Goal: Task Accomplishment & Management: Manage account settings

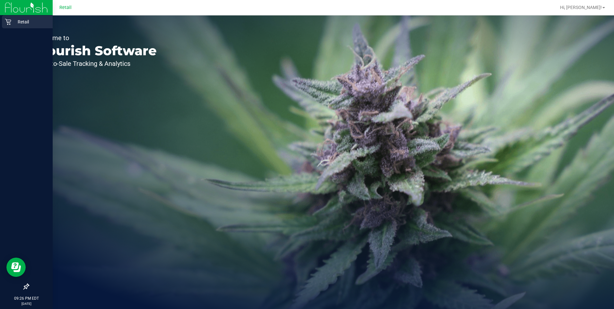
click at [14, 18] on p "Retail" at bounding box center [30, 22] width 39 height 8
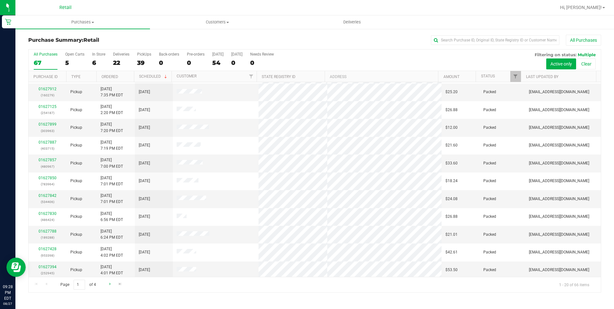
scroll to position [161, 0]
click at [117, 286] on link "Go to the last page" at bounding box center [120, 284] width 9 height 9
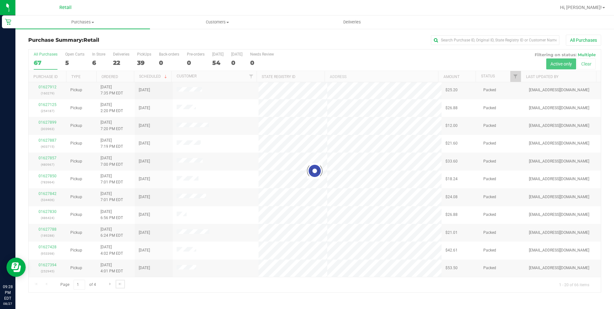
scroll to position [0, 0]
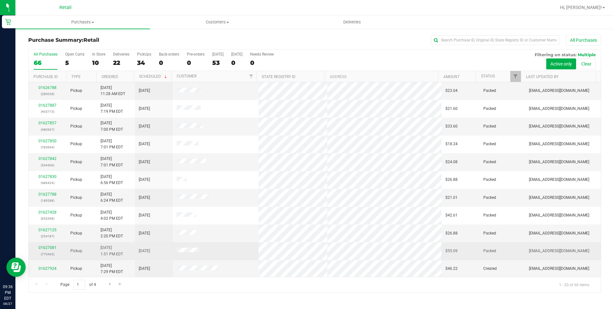
scroll to position [161, 0]
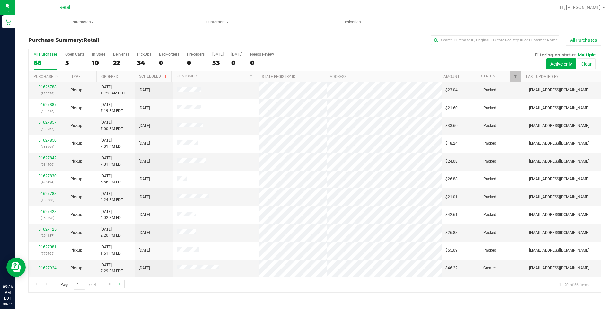
click at [124, 284] on link "Go to the last page" at bounding box center [120, 284] width 9 height 9
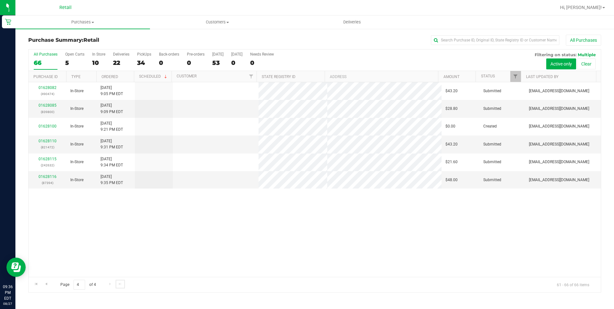
scroll to position [0, 0]
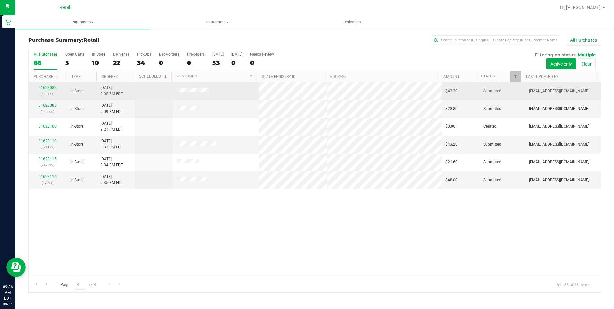
click at [51, 89] on link "01628082" at bounding box center [48, 87] width 18 height 4
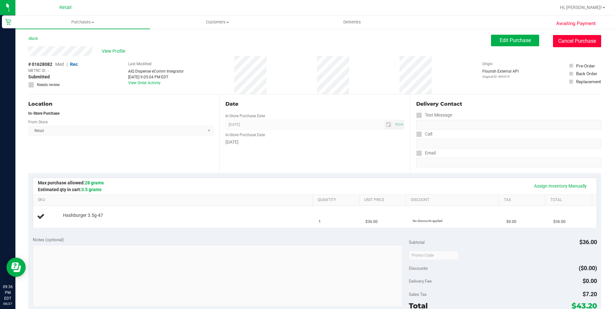
click at [566, 46] on button "Cancel Purchase" at bounding box center [577, 41] width 48 height 12
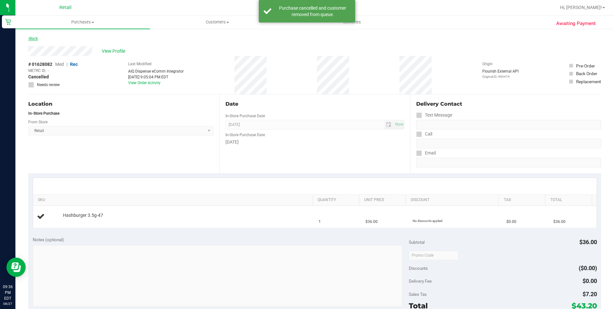
click at [38, 38] on link "Back" at bounding box center [33, 38] width 10 height 4
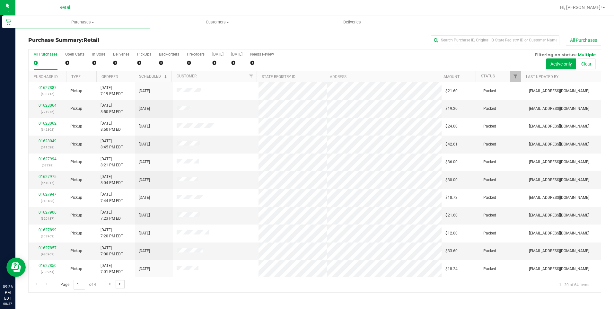
click at [121, 285] on span "Go to the last page" at bounding box center [119, 283] width 5 height 5
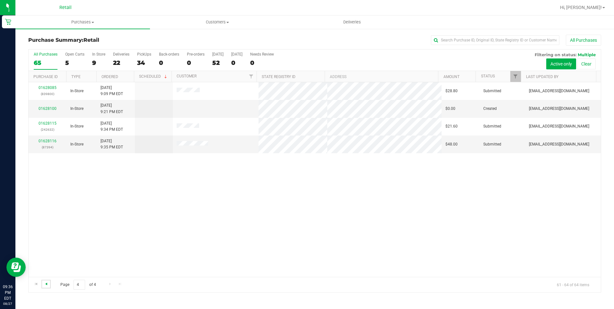
click at [45, 285] on span "Go to the previous page" at bounding box center [46, 283] width 5 height 5
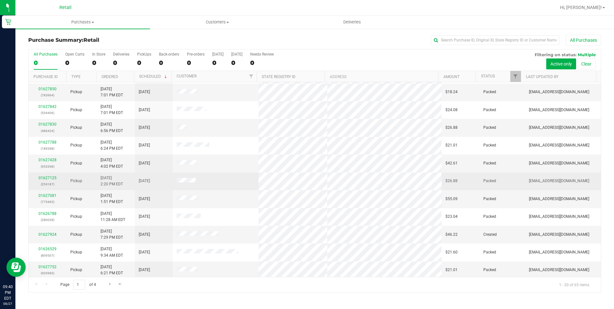
scroll to position [161, 0]
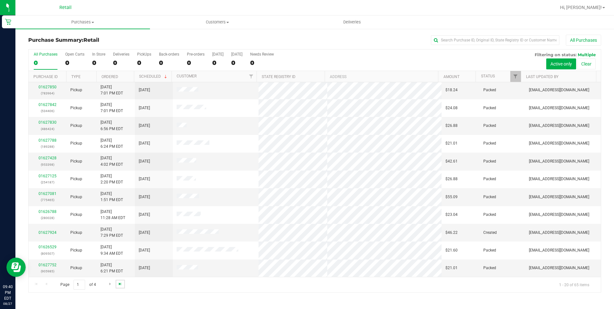
click at [118, 282] on span "Go to the last page" at bounding box center [119, 283] width 5 height 5
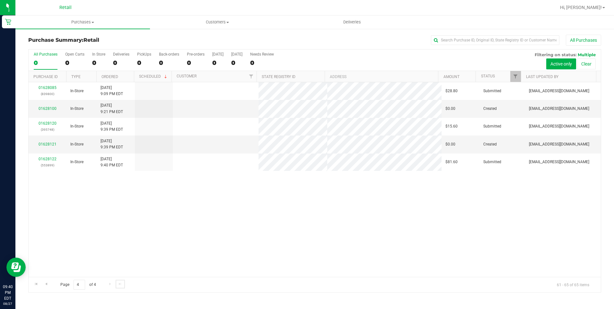
scroll to position [0, 0]
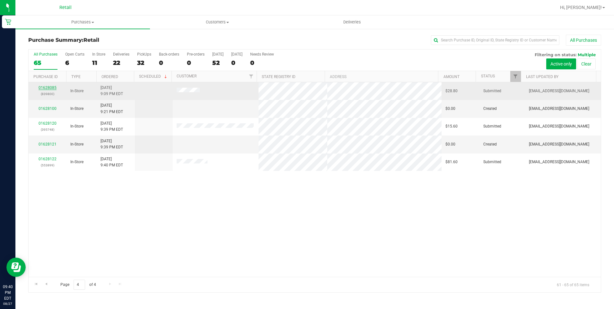
click at [47, 87] on link "01628085" at bounding box center [48, 87] width 18 height 4
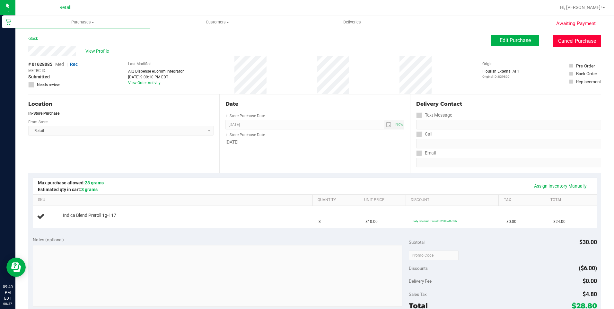
click at [573, 39] on button "Cancel Purchase" at bounding box center [577, 41] width 48 height 12
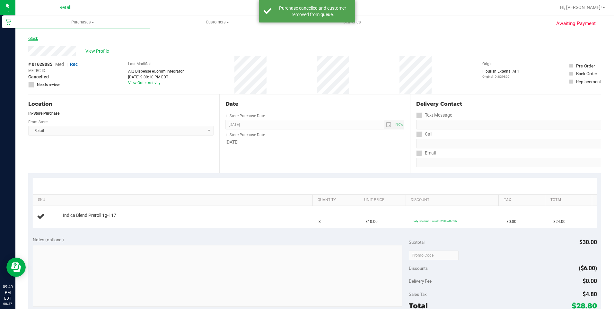
click at [30, 39] on link "Back" at bounding box center [33, 38] width 10 height 4
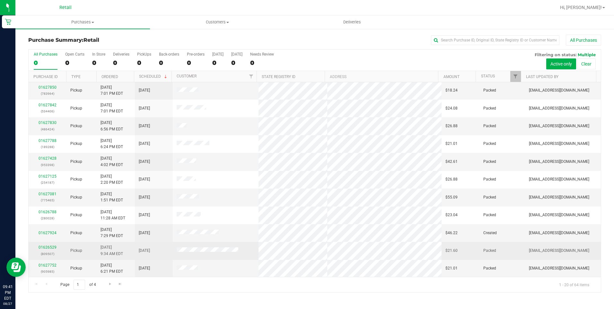
scroll to position [161, 0]
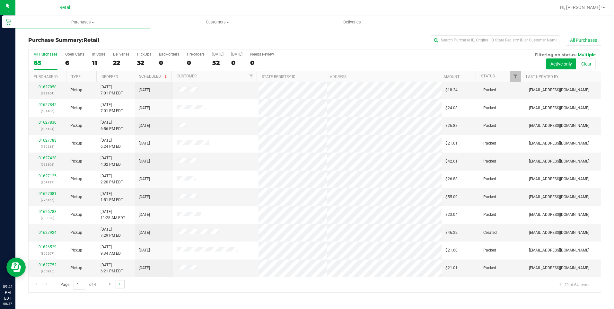
click at [117, 282] on link "Go to the last page" at bounding box center [120, 284] width 9 height 9
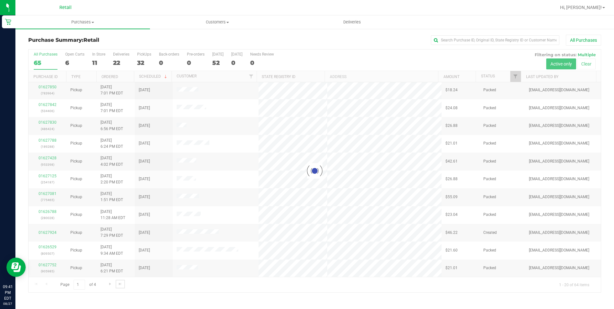
scroll to position [0, 0]
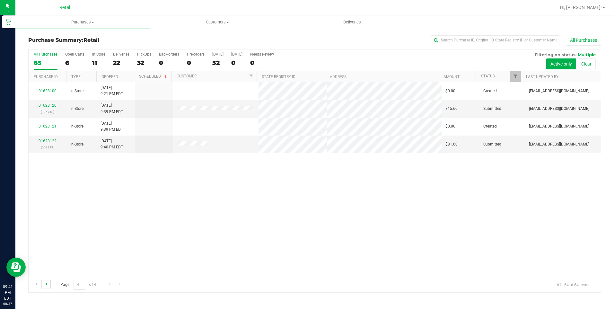
click at [45, 282] on span "Go to the previous page" at bounding box center [46, 283] width 5 height 5
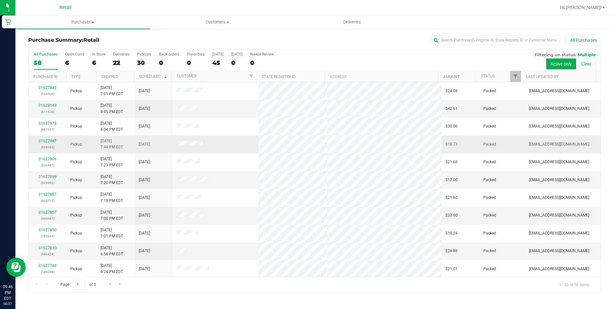
scroll to position [161, 0]
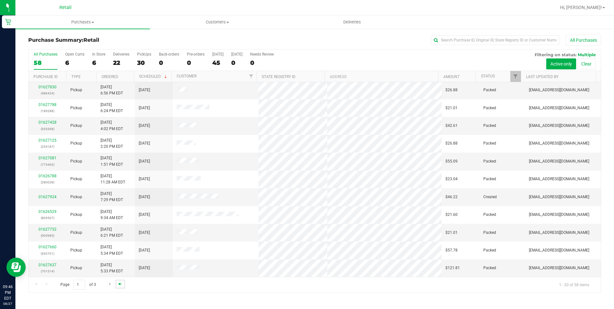
click at [122, 284] on span "Go to the last page" at bounding box center [119, 283] width 5 height 5
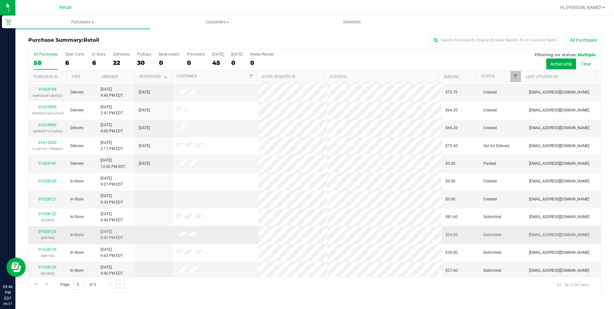
scroll to position [125, 0]
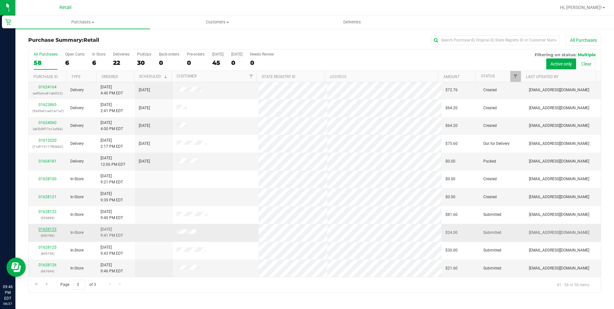
click at [47, 229] on link "01628123" at bounding box center [48, 229] width 18 height 4
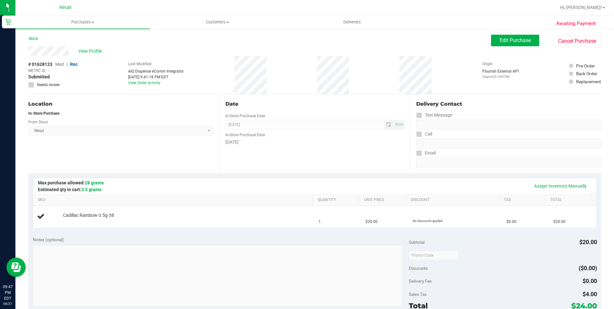
click at [37, 36] on div "Back" at bounding box center [33, 39] width 10 height 8
click at [36, 40] on link "Back" at bounding box center [33, 38] width 10 height 4
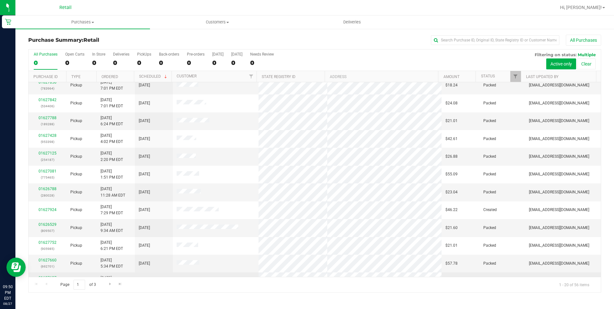
scroll to position [161, 0]
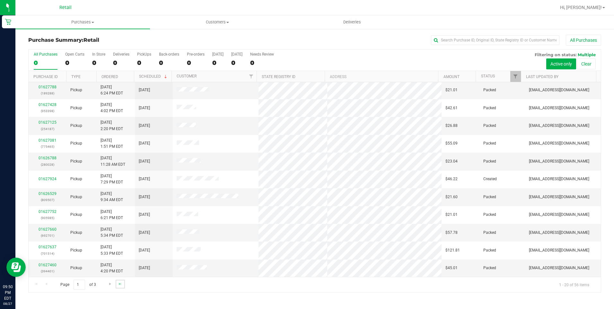
click at [121, 286] on link "Go to the last page" at bounding box center [120, 284] width 9 height 9
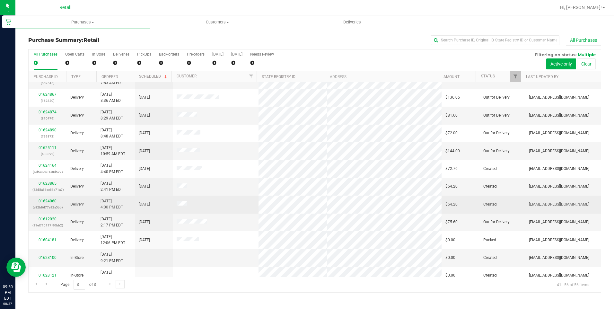
scroll to position [90, 0]
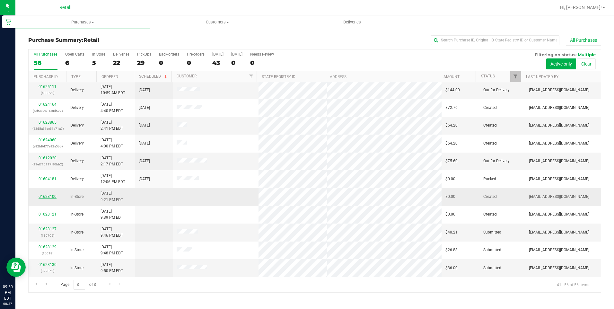
click at [44, 198] on link "01628100" at bounding box center [48, 196] width 18 height 4
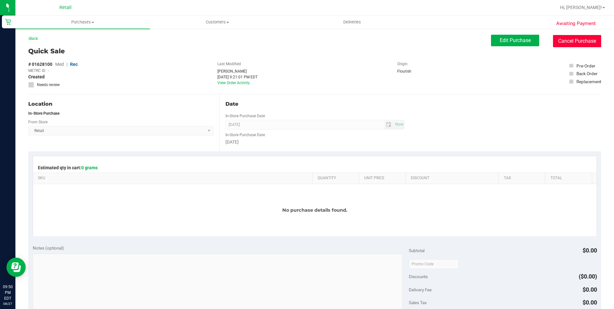
click at [557, 37] on button "Cancel Purchase" at bounding box center [577, 41] width 48 height 12
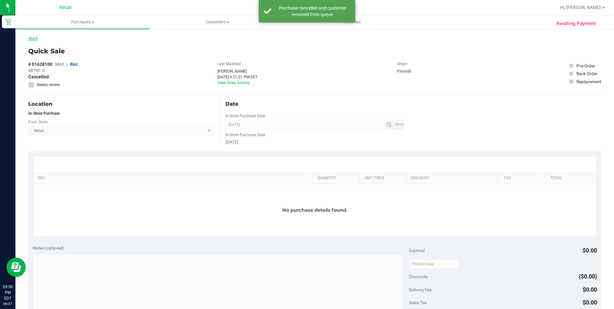
drag, startPoint x: 26, startPoint y: 39, endPoint x: 30, endPoint y: 37, distance: 4.6
click at [27, 39] on div "Awaiting Payment Back Quick Sale # 01628100 Med | Rec METRC ID: - Cancelled Nee…" at bounding box center [314, 273] width 598 height 490
click at [32, 36] on link "Back" at bounding box center [33, 38] width 10 height 4
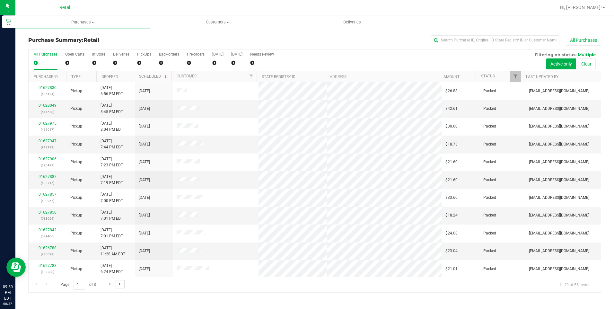
click at [118, 282] on span "Go to the last page" at bounding box center [119, 283] width 5 height 5
click at [50, 212] on link "01628121" at bounding box center [48, 214] width 18 height 4
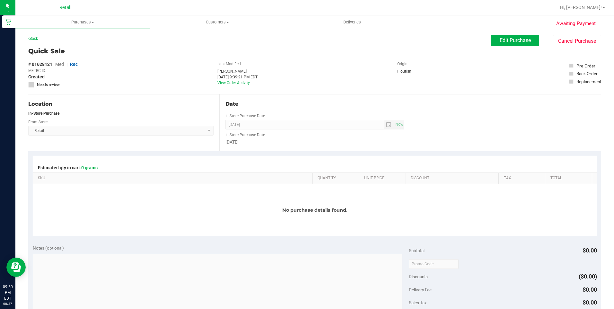
click at [558, 48] on div "Quick Sale # 01628121 Med | Rec METRC ID: - Created Needs review Last Modified …" at bounding box center [314, 70] width 573 height 48
click at [562, 44] on button "Cancel Purchase" at bounding box center [577, 41] width 48 height 12
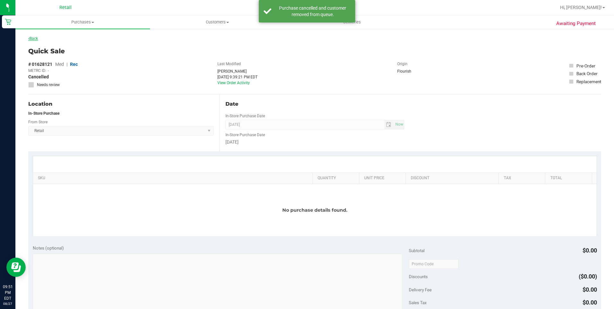
click at [38, 37] on link "Back" at bounding box center [33, 38] width 10 height 4
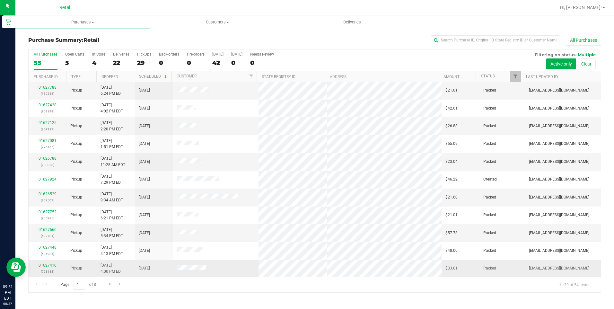
scroll to position [161, 0]
click at [122, 283] on span "Go to the last page" at bounding box center [119, 283] width 5 height 5
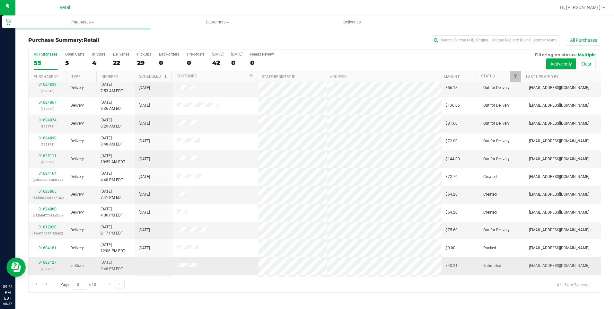
scroll to position [54, 0]
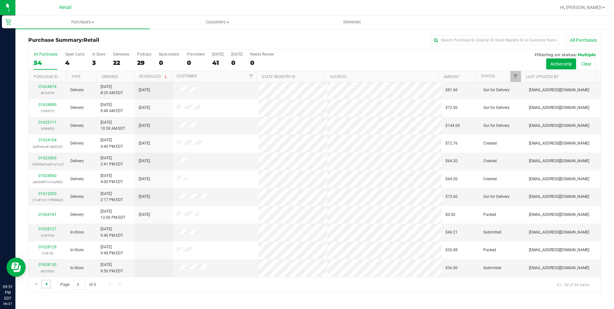
click at [47, 284] on span "Go to the previous page" at bounding box center [46, 283] width 5 height 5
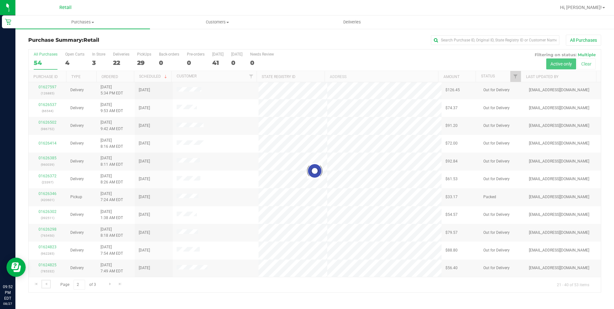
scroll to position [0, 0]
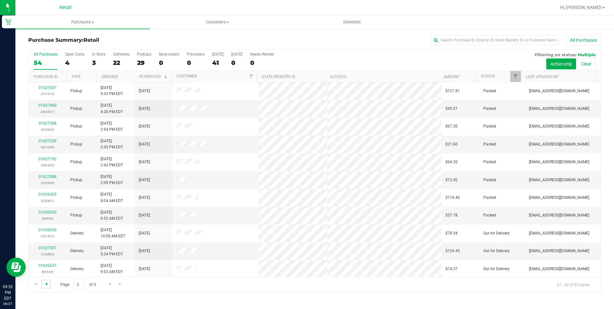
click at [48, 283] on link "Go to the previous page" at bounding box center [45, 284] width 9 height 9
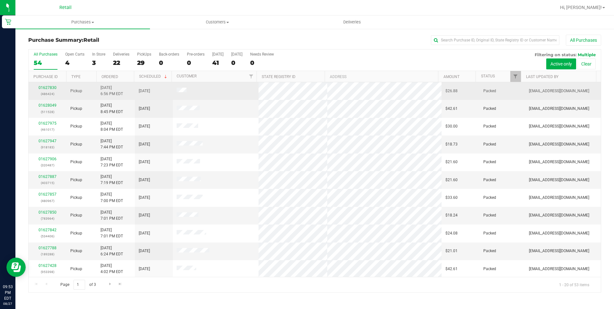
click at [47, 91] on p "(486424)" at bounding box center [47, 94] width 30 height 6
click at [49, 88] on link "01627830" at bounding box center [48, 87] width 18 height 4
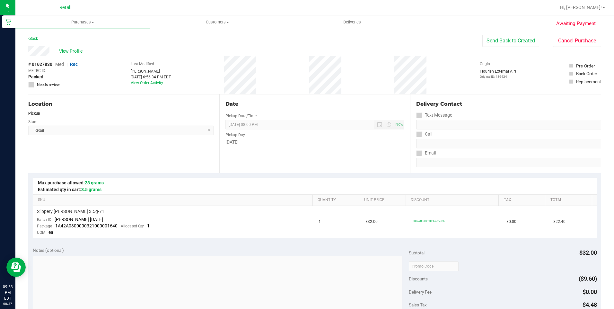
click at [551, 49] on div "View Profile # 01627830 Med | Rec METRC ID: - Packed Needs review Last Modified…" at bounding box center [314, 70] width 573 height 48
click at [562, 40] on button "Cancel Purchase" at bounding box center [577, 41] width 48 height 12
click at [30, 39] on link "Back" at bounding box center [33, 38] width 10 height 4
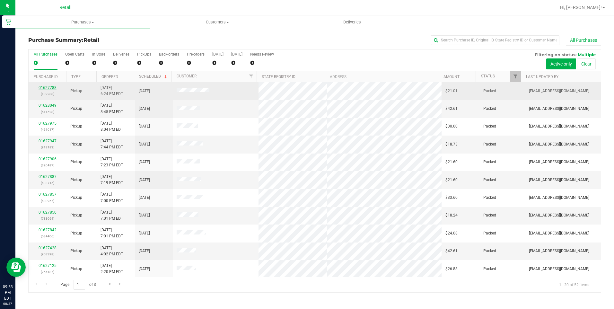
click at [52, 88] on link "01627788" at bounding box center [48, 87] width 18 height 4
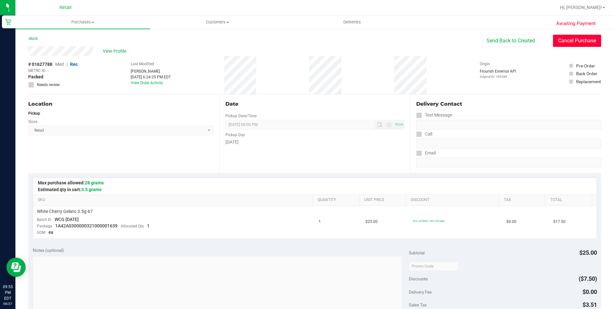
click at [576, 41] on button "Cancel Purchase" at bounding box center [577, 41] width 48 height 12
click at [38, 39] on link "Back" at bounding box center [33, 38] width 10 height 4
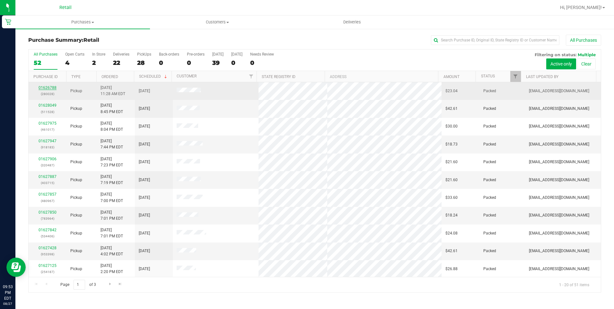
click at [49, 87] on link "01626788" at bounding box center [48, 87] width 18 height 4
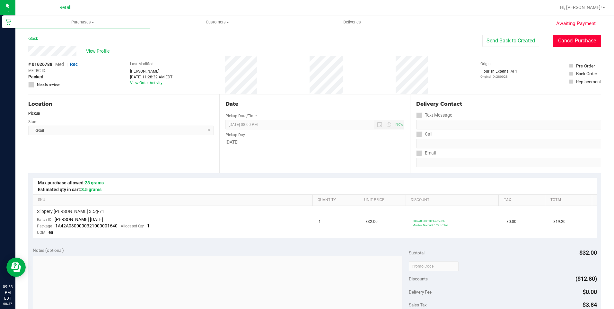
click at [577, 39] on button "Cancel Purchase" at bounding box center [577, 41] width 48 height 12
click at [31, 40] on link "Back" at bounding box center [33, 38] width 10 height 4
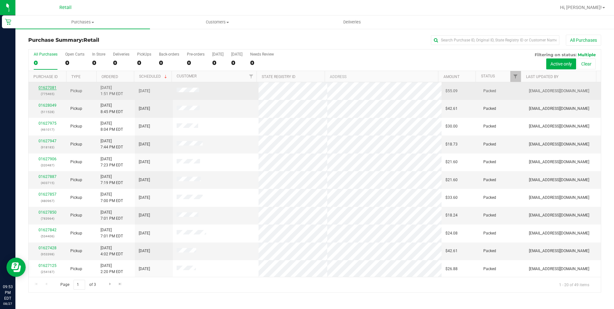
click at [48, 87] on link "01627081" at bounding box center [48, 87] width 18 height 4
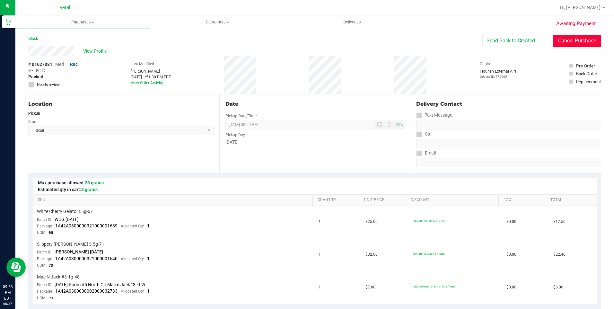
click at [585, 42] on button "Cancel Purchase" at bounding box center [577, 41] width 48 height 12
click at [38, 37] on link "Back" at bounding box center [33, 38] width 10 height 4
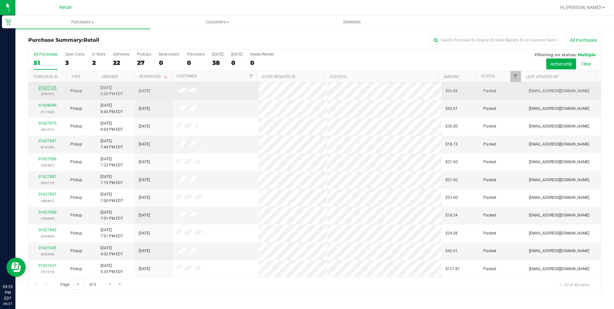
click at [47, 88] on link "01627125" at bounding box center [48, 87] width 18 height 4
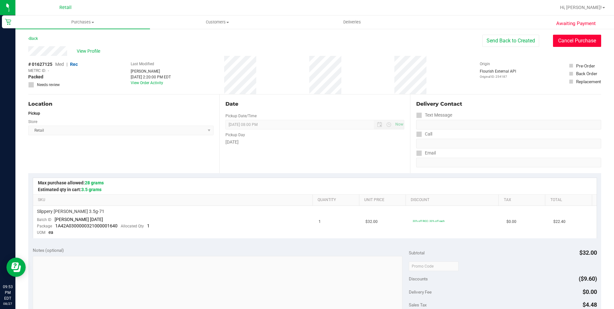
click at [557, 42] on button "Cancel Purchase" at bounding box center [577, 41] width 48 height 12
click at [31, 34] on div "Awaiting Payment Back View Profile # 01627125 Med | Rec METRC ID: - Cancelled N…" at bounding box center [314, 274] width 598 height 492
click at [32, 39] on link "Back" at bounding box center [33, 38] width 10 height 4
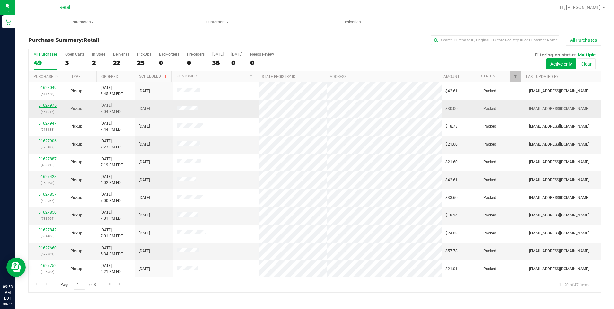
click at [46, 106] on link "01627975" at bounding box center [48, 105] width 18 height 4
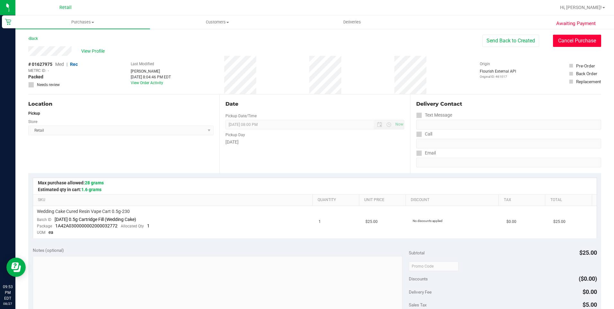
click at [562, 39] on button "Cancel Purchase" at bounding box center [577, 41] width 48 height 12
click at [35, 38] on link "Back" at bounding box center [33, 38] width 10 height 4
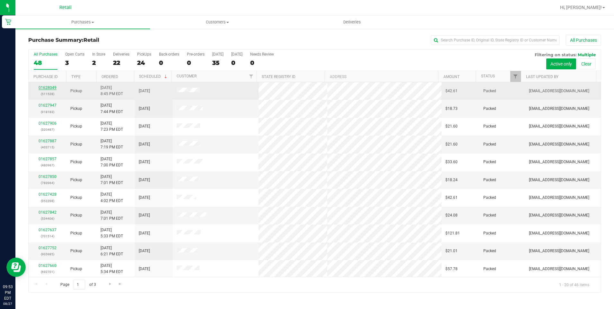
click at [45, 89] on link "01628049" at bounding box center [48, 87] width 18 height 4
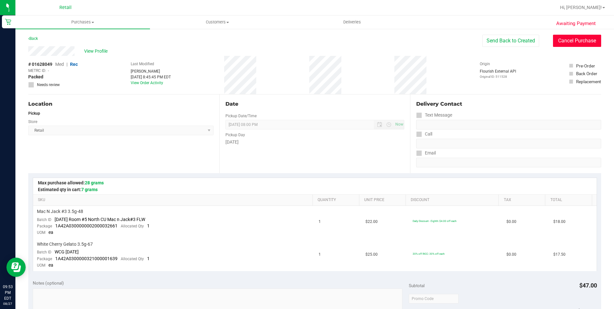
drag, startPoint x: 580, startPoint y: 44, endPoint x: 339, endPoint y: 38, distance: 240.8
click at [580, 44] on button "Cancel Purchase" at bounding box center [577, 41] width 48 height 12
click at [32, 39] on link "Back" at bounding box center [33, 38] width 10 height 4
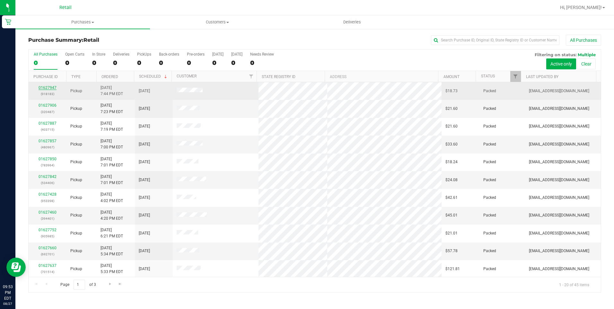
click at [48, 86] on link "01627947" at bounding box center [48, 87] width 18 height 4
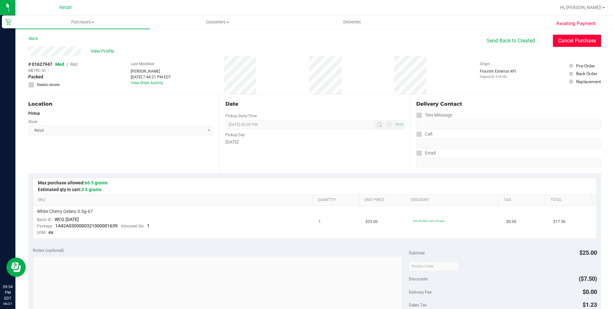
click at [571, 39] on button "Cancel Purchase" at bounding box center [577, 41] width 48 height 12
click at [32, 39] on link "Back" at bounding box center [33, 38] width 10 height 4
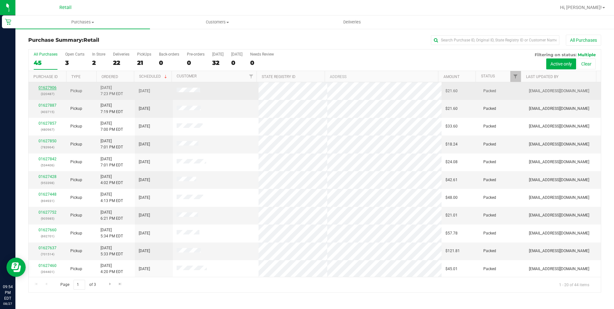
click at [45, 86] on link "01627906" at bounding box center [48, 87] width 18 height 4
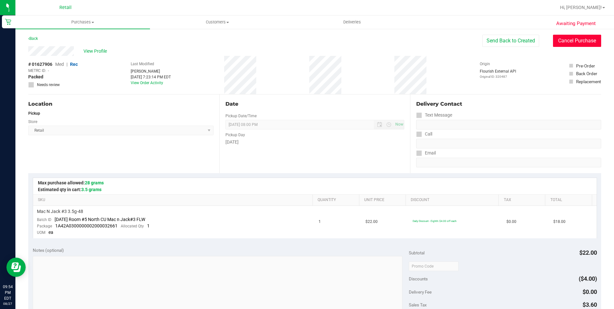
click at [568, 40] on button "Cancel Purchase" at bounding box center [577, 41] width 48 height 12
click at [42, 39] on div "Back" at bounding box center [314, 41] width 573 height 12
click at [38, 38] on link "Back" at bounding box center [33, 38] width 10 height 4
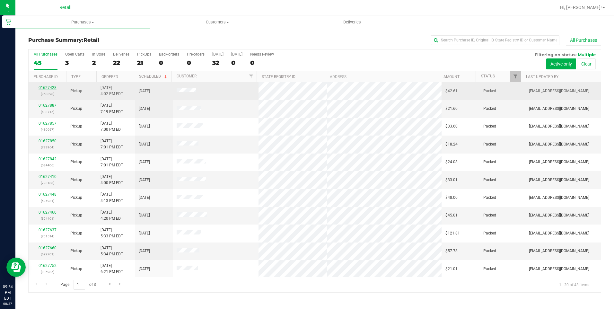
click at [47, 87] on link "01627428" at bounding box center [48, 87] width 18 height 4
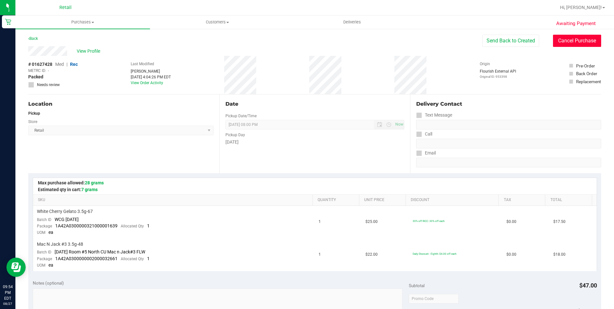
click at [581, 40] on button "Cancel Purchase" at bounding box center [577, 41] width 48 height 12
click at [35, 42] on div "Back" at bounding box center [33, 39] width 10 height 8
click at [35, 39] on link "Back" at bounding box center [33, 38] width 10 height 4
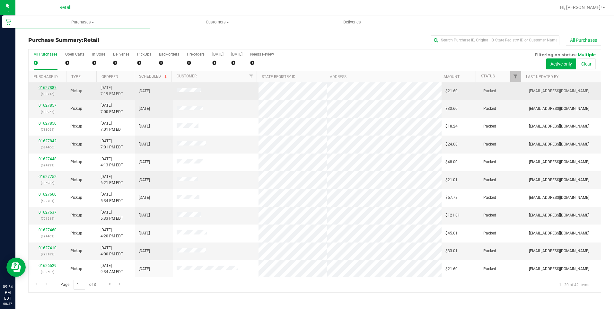
click at [50, 87] on link "01627887" at bounding box center [48, 87] width 18 height 4
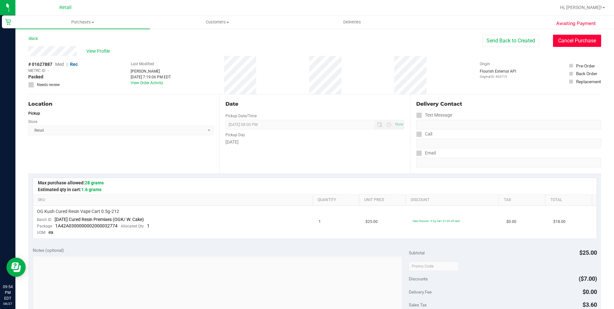
click at [576, 37] on button "Cancel Purchase" at bounding box center [577, 41] width 48 height 12
click at [38, 38] on link "Back" at bounding box center [33, 38] width 10 height 4
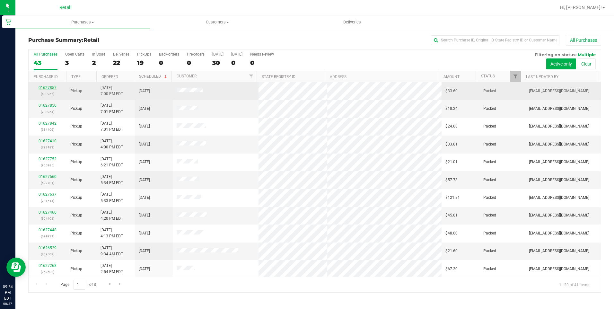
click at [48, 87] on link "01627857" at bounding box center [48, 87] width 18 height 4
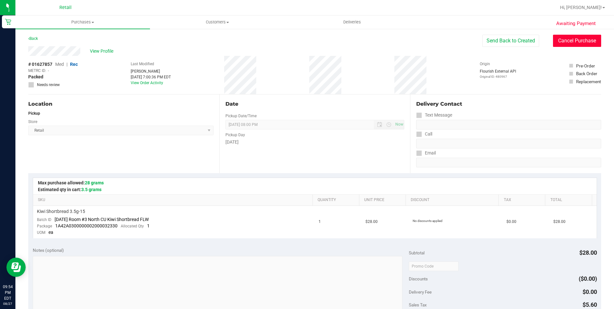
click at [556, 42] on button "Cancel Purchase" at bounding box center [577, 41] width 48 height 12
click at [36, 39] on link "Back" at bounding box center [33, 38] width 10 height 4
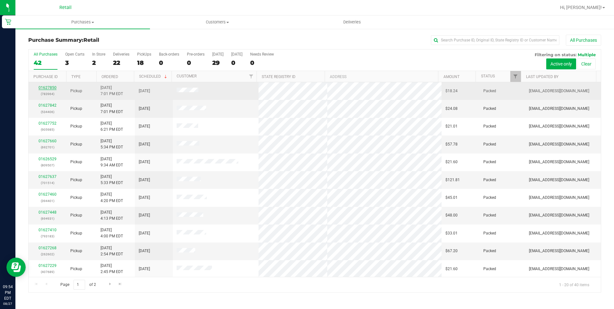
click at [49, 86] on link "01627850" at bounding box center [48, 87] width 18 height 4
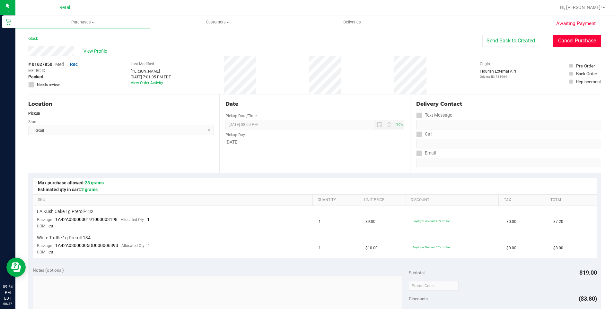
click at [571, 41] on button "Cancel Purchase" at bounding box center [577, 41] width 48 height 12
click at [573, 47] on div "View Profile # 01627850 Med | Rec METRC ID: - Packed Needs review Last Modified…" at bounding box center [314, 70] width 573 height 48
click at [565, 39] on button "Cancel Purchase" at bounding box center [577, 41] width 48 height 12
click at [38, 36] on div "Back" at bounding box center [33, 39] width 10 height 8
click at [39, 38] on div "Back" at bounding box center [314, 41] width 573 height 12
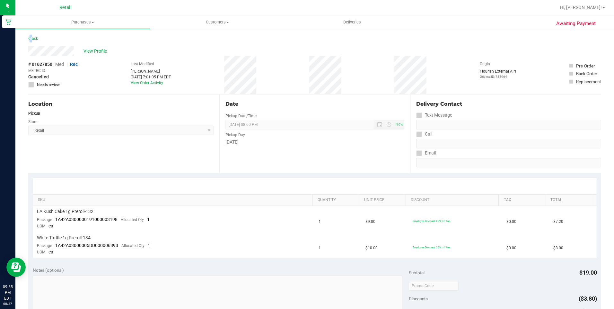
click at [39, 37] on div "Back" at bounding box center [314, 41] width 573 height 12
click at [35, 36] on link "Back" at bounding box center [33, 38] width 10 height 4
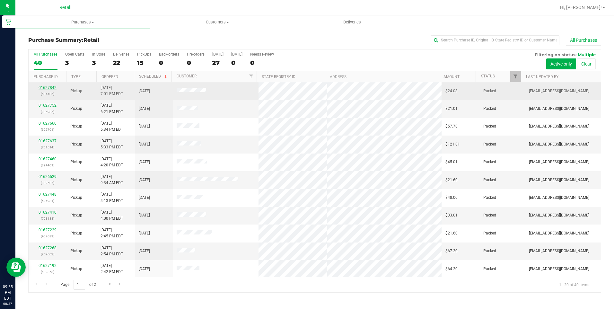
click at [51, 87] on link "01627842" at bounding box center [48, 87] width 18 height 4
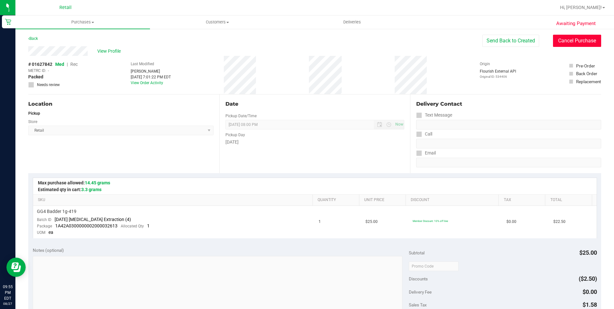
click at [571, 39] on button "Cancel Purchase" at bounding box center [577, 41] width 48 height 12
click at [29, 39] on icon at bounding box center [28, 39] width 1 height 4
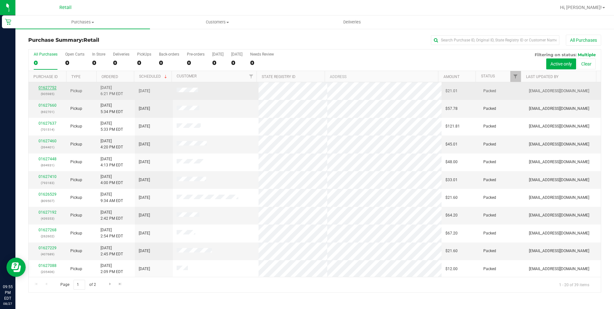
click at [46, 87] on link "01627752" at bounding box center [48, 87] width 18 height 4
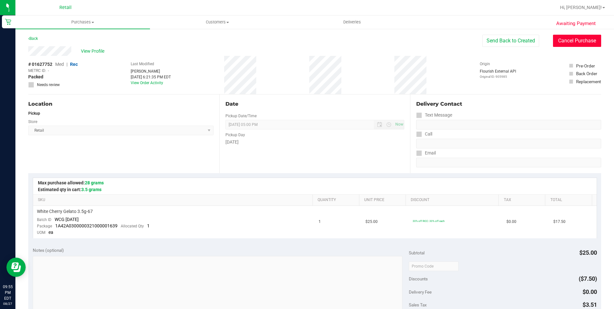
click at [570, 37] on button "Cancel Purchase" at bounding box center [577, 41] width 48 height 12
click at [36, 40] on link "Back" at bounding box center [33, 38] width 10 height 4
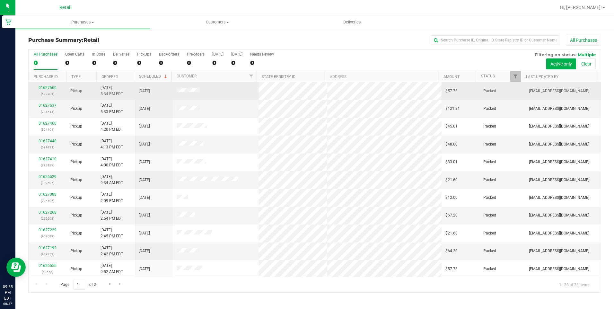
click at [50, 84] on td "01627660 (692701)" at bounding box center [48, 91] width 38 height 18
click at [48, 89] on link "01627660" at bounding box center [48, 87] width 18 height 4
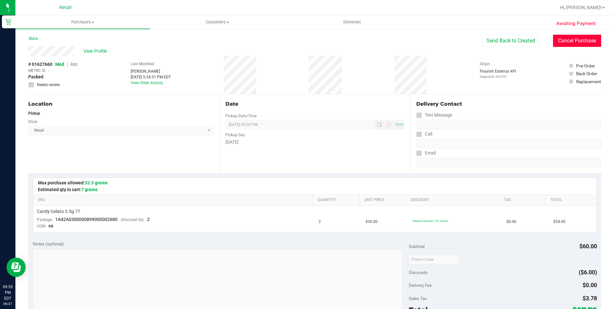
click at [557, 39] on button "Cancel Purchase" at bounding box center [577, 41] width 48 height 12
click at [41, 37] on div "Back" at bounding box center [314, 41] width 573 height 12
click at [37, 36] on div "Back" at bounding box center [33, 39] width 10 height 8
click at [34, 39] on link "Back" at bounding box center [33, 38] width 10 height 4
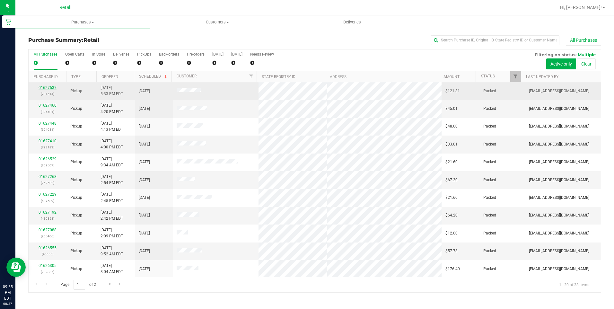
click at [48, 88] on link "01627637" at bounding box center [48, 87] width 18 height 4
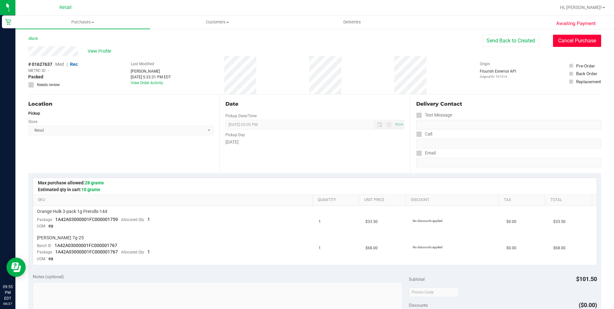
click at [577, 43] on button "Cancel Purchase" at bounding box center [577, 41] width 48 height 12
click at [33, 40] on link "Back" at bounding box center [33, 38] width 10 height 4
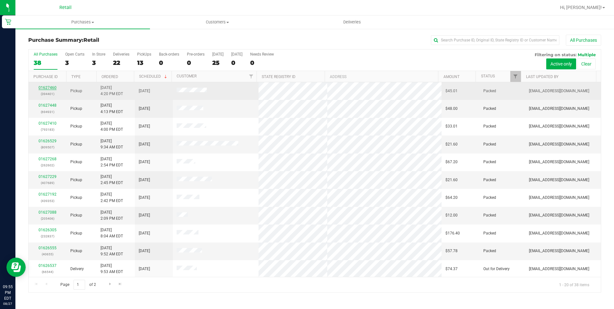
click at [45, 88] on link "01627460" at bounding box center [48, 87] width 18 height 4
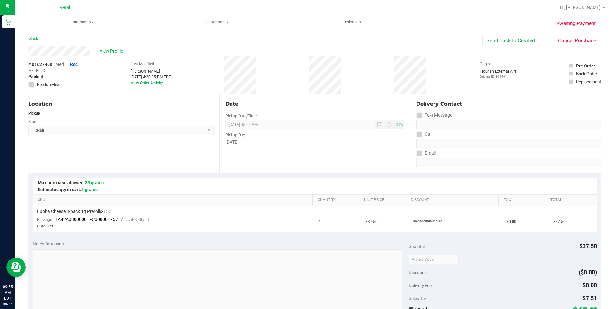
click at [574, 49] on div "View Profile # 01627460 Med | Rec METRC ID: - Packed Needs review Last Modified…" at bounding box center [314, 70] width 573 height 48
click at [573, 45] on button "Cancel Purchase" at bounding box center [577, 41] width 48 height 12
click at [28, 39] on div "Awaiting Payment Back View Profile # 01627460 Med | Rec METRC ID: - Cancelled N…" at bounding box center [314, 271] width 598 height 486
click at [33, 38] on link "Back" at bounding box center [33, 38] width 10 height 4
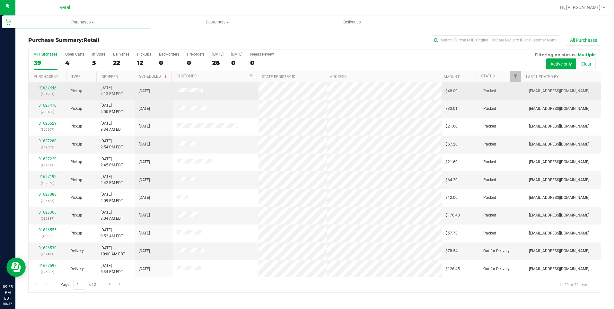
click at [45, 87] on link "01627448" at bounding box center [48, 87] width 18 height 4
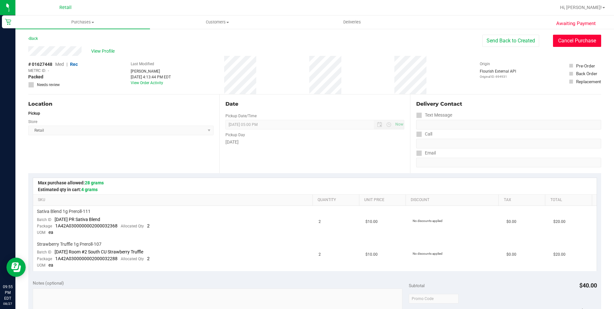
click at [566, 38] on button "Cancel Purchase" at bounding box center [577, 41] width 48 height 12
click at [37, 38] on link "Back" at bounding box center [33, 38] width 10 height 4
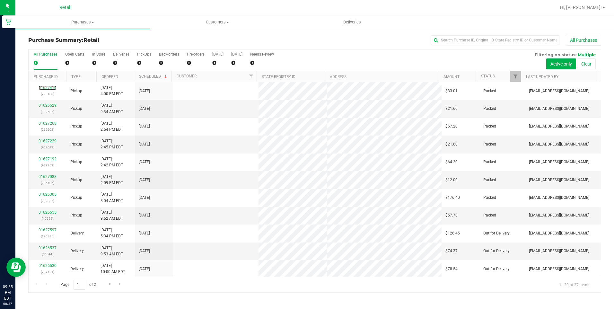
click at [47, 88] on link "01627410" at bounding box center [48, 87] width 18 height 4
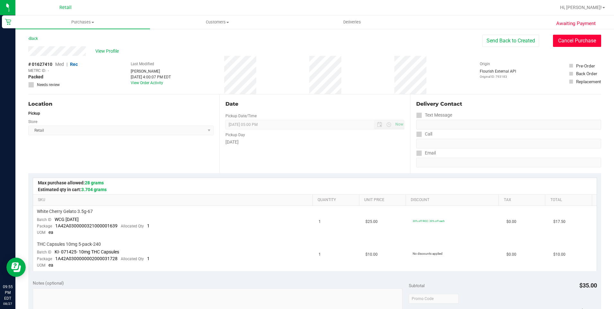
click at [553, 37] on button "Cancel Purchase" at bounding box center [577, 41] width 48 height 12
click at [32, 38] on link "Back" at bounding box center [33, 38] width 10 height 4
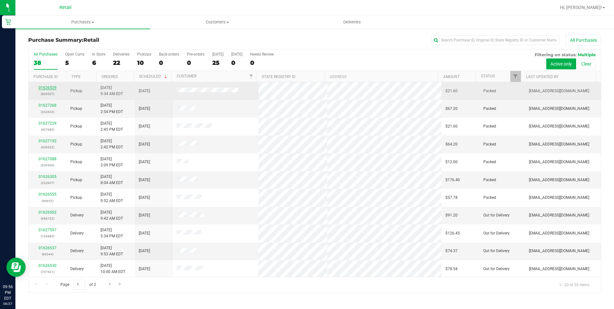
click at [46, 88] on link "01626529" at bounding box center [48, 87] width 18 height 4
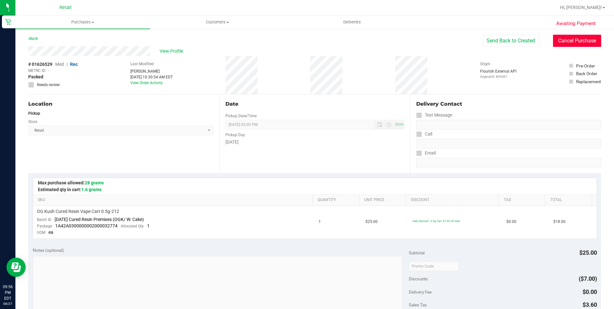
click at [574, 41] on button "Cancel Purchase" at bounding box center [577, 41] width 48 height 12
click at [37, 38] on link "Back" at bounding box center [33, 38] width 10 height 4
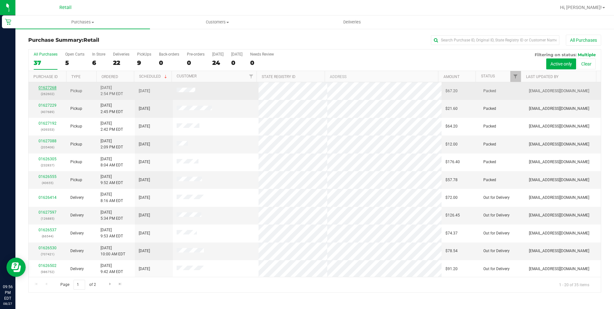
click at [40, 88] on link "01627268" at bounding box center [48, 87] width 18 height 4
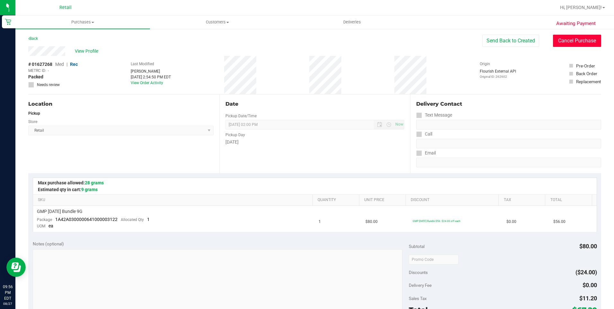
click at [580, 42] on button "Cancel Purchase" at bounding box center [577, 41] width 48 height 12
click at [32, 37] on link "Back" at bounding box center [33, 38] width 10 height 4
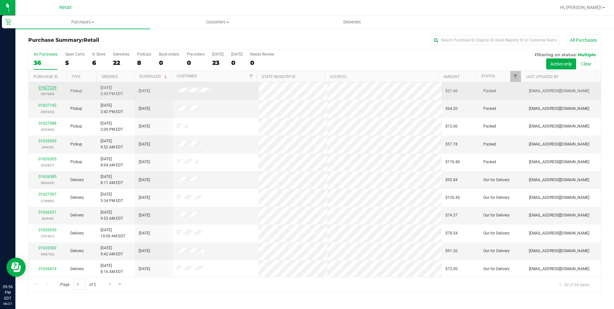
click at [50, 86] on link "01627229" at bounding box center [48, 87] width 18 height 4
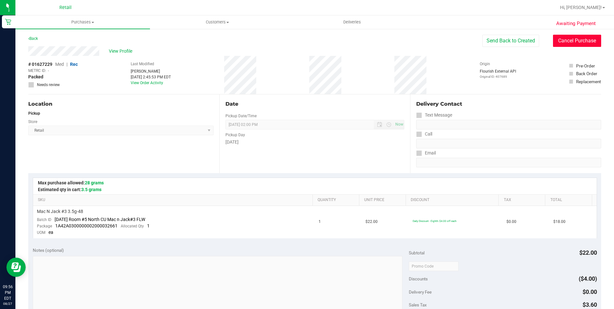
click at [589, 40] on button "Cancel Purchase" at bounding box center [577, 41] width 48 height 12
click at [37, 36] on div "Back" at bounding box center [33, 39] width 10 height 8
click at [37, 37] on link "Back" at bounding box center [33, 38] width 10 height 4
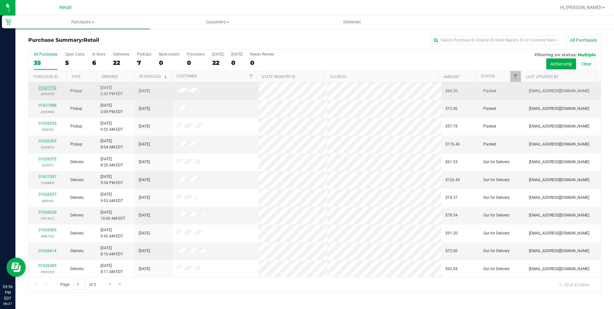
drag, startPoint x: 37, startPoint y: 37, endPoint x: 46, endPoint y: 87, distance: 51.6
click at [46, 87] on link "01627192" at bounding box center [48, 87] width 18 height 4
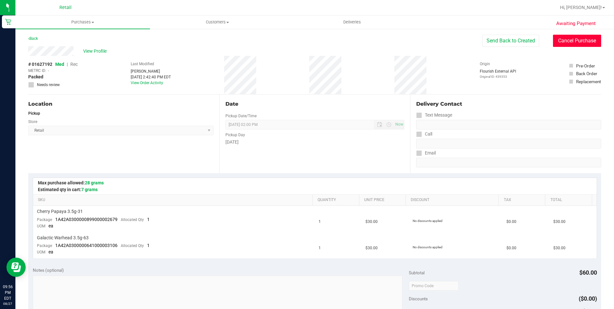
drag, startPoint x: 579, startPoint y: 41, endPoint x: 320, endPoint y: 40, distance: 259.0
click at [579, 41] on button "Cancel Purchase" at bounding box center [577, 41] width 48 height 12
click at [37, 38] on link "Back" at bounding box center [33, 38] width 10 height 4
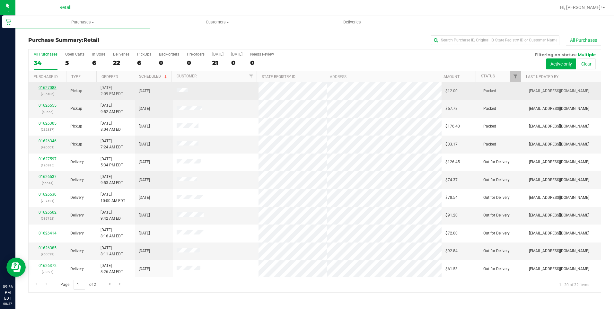
click at [54, 89] on link "01627088" at bounding box center [48, 87] width 18 height 4
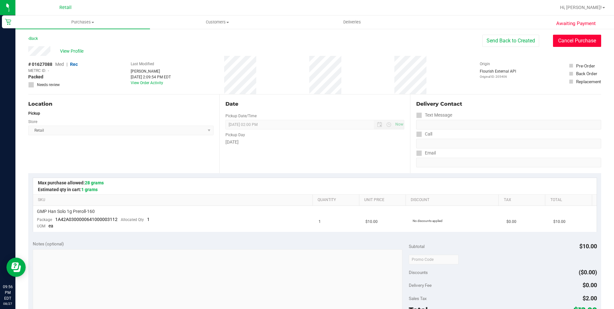
click at [574, 41] on button "Cancel Purchase" at bounding box center [577, 41] width 48 height 12
click at [34, 37] on link "Back" at bounding box center [33, 38] width 10 height 4
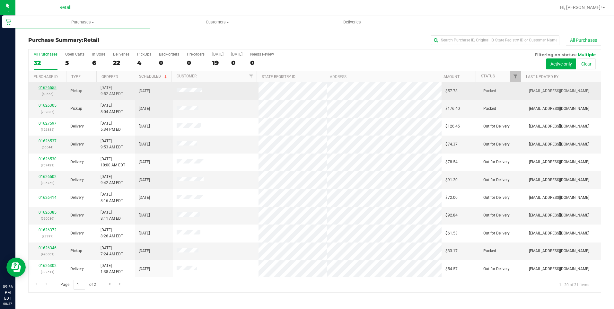
click at [50, 86] on link "01626555" at bounding box center [48, 87] width 18 height 4
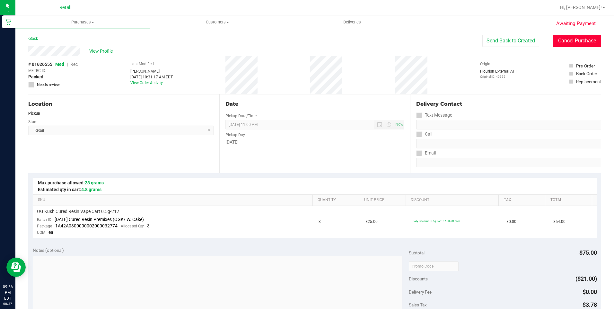
click at [578, 43] on button "Cancel Purchase" at bounding box center [577, 41] width 48 height 12
click at [36, 37] on link "Back" at bounding box center [33, 38] width 10 height 4
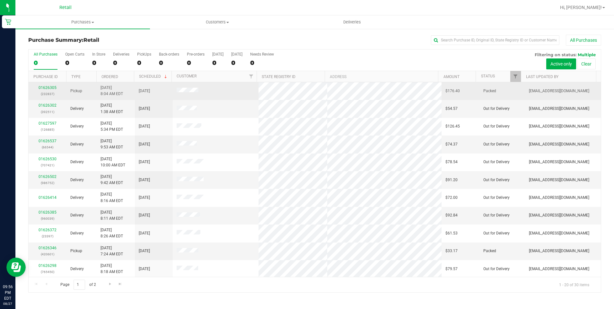
click at [49, 84] on td "01626305 (232837)" at bounding box center [48, 91] width 38 height 18
click at [45, 85] on link "01626305" at bounding box center [48, 87] width 18 height 4
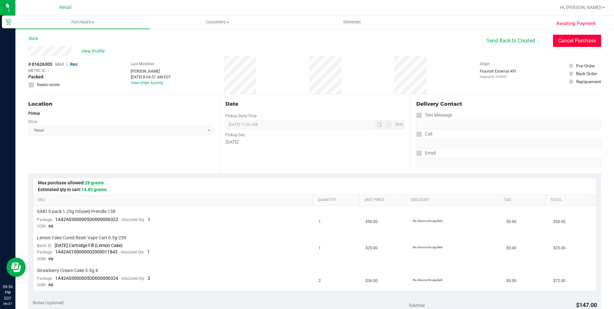
click at [575, 42] on button "Cancel Purchase" at bounding box center [577, 41] width 48 height 12
click at [36, 39] on link "Back" at bounding box center [33, 38] width 10 height 4
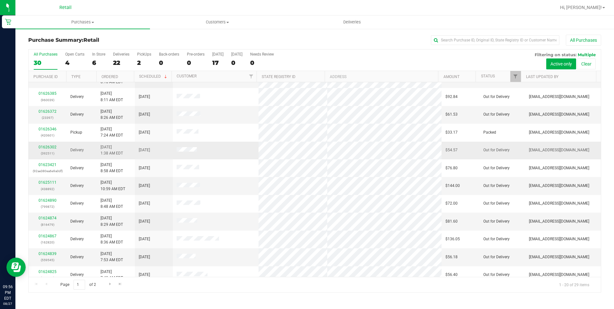
scroll to position [64, 0]
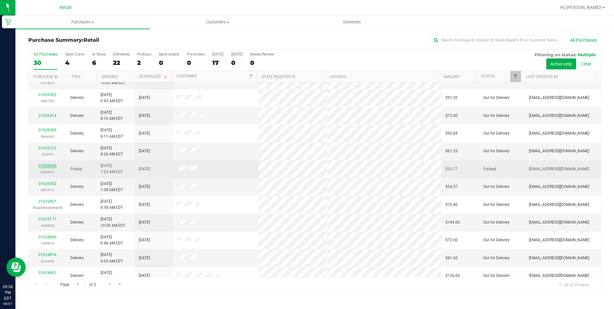
click at [48, 164] on link "01626346" at bounding box center [48, 165] width 18 height 4
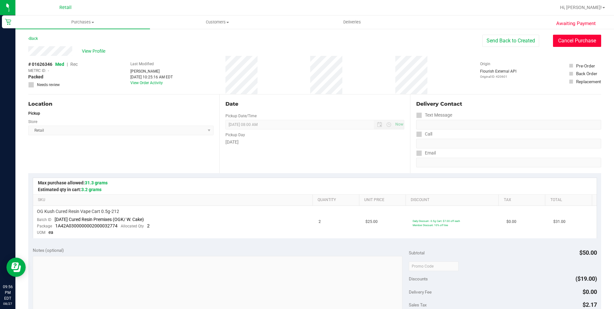
click at [572, 36] on button "Cancel Purchase" at bounding box center [577, 41] width 48 height 12
click at [38, 39] on link "Back" at bounding box center [33, 38] width 10 height 4
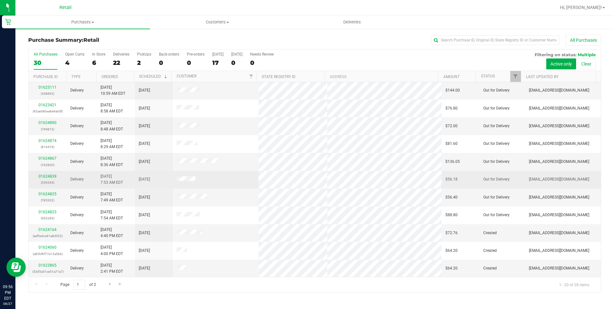
scroll to position [161, 0]
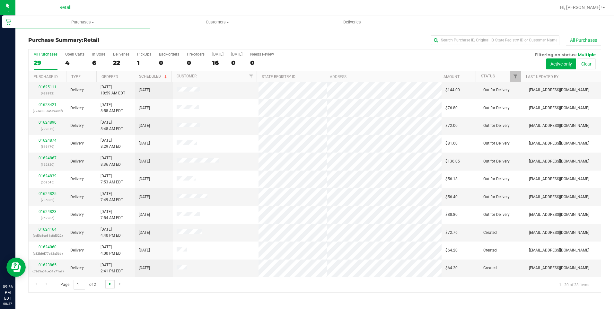
click at [109, 283] on span "Go to the next page" at bounding box center [110, 283] width 5 height 5
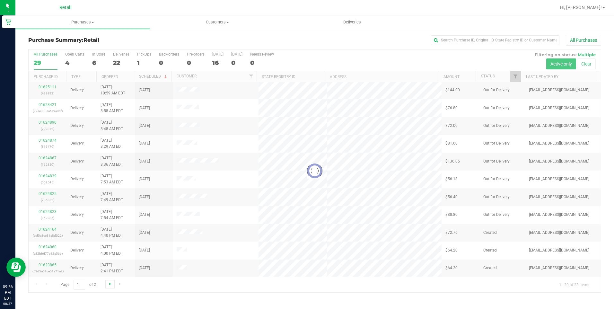
scroll to position [0, 0]
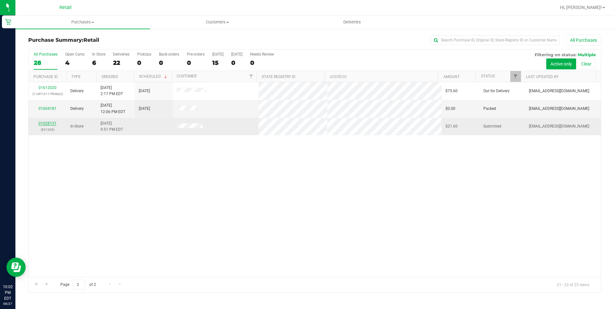
click at [45, 123] on link "01628131" at bounding box center [48, 123] width 18 height 4
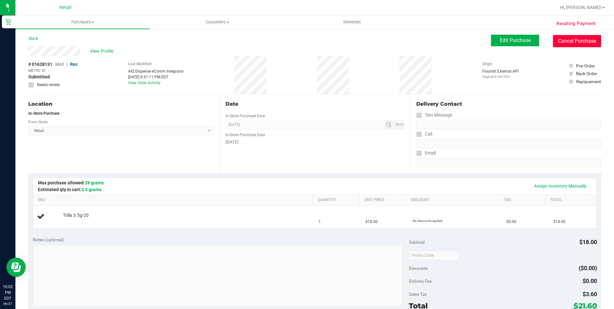
click at [568, 46] on button "Cancel Purchase" at bounding box center [577, 41] width 48 height 12
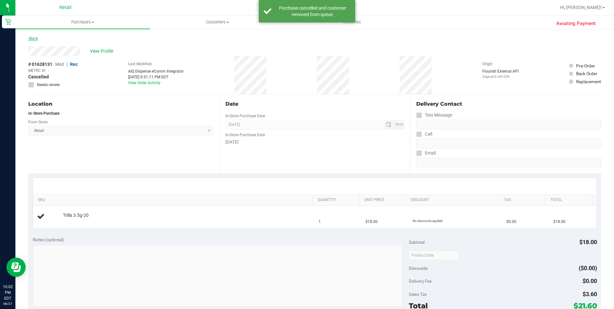
click at [35, 38] on link "Back" at bounding box center [33, 38] width 10 height 4
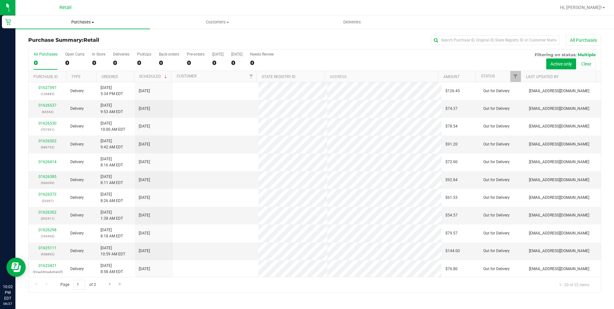
click at [77, 24] on span "Purchases" at bounding box center [82, 22] width 134 height 6
click at [63, 39] on span "Summary of purchases" at bounding box center [48, 38] width 66 height 5
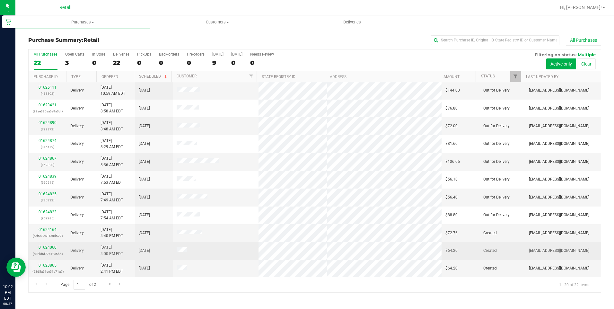
scroll to position [161, 0]
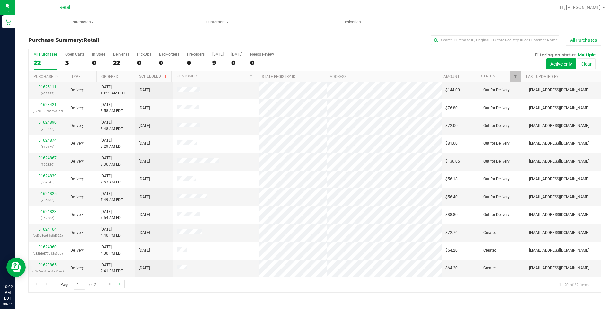
click at [116, 282] on link "Go to the last page" at bounding box center [120, 284] width 9 height 9
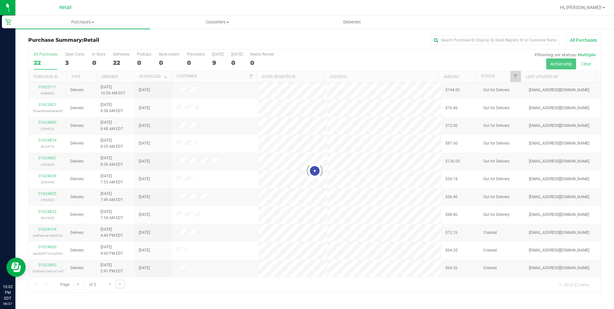
scroll to position [0, 0]
